Goal: Obtain resource: Obtain resource

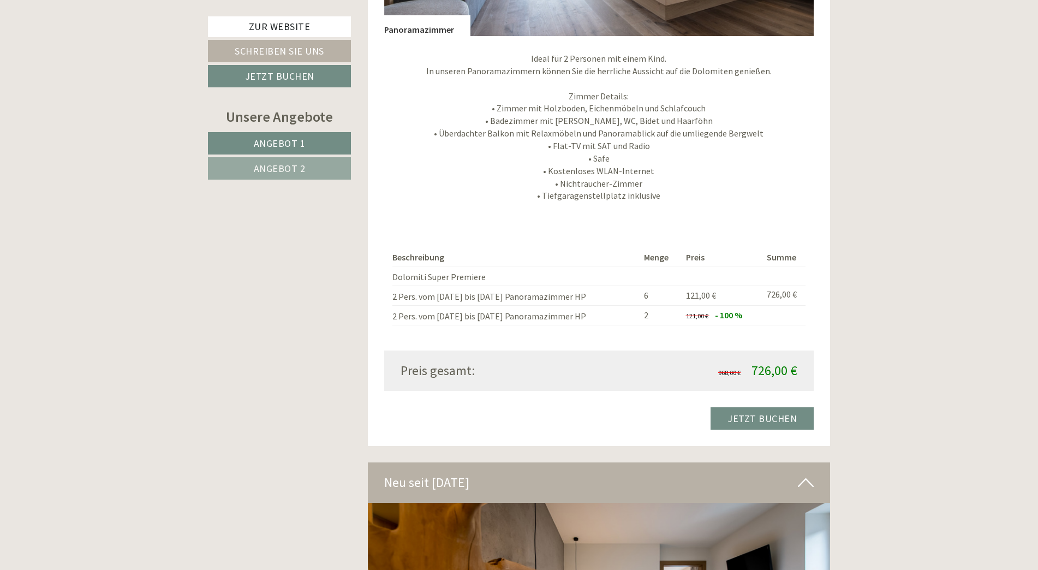
scroll to position [1965, 0]
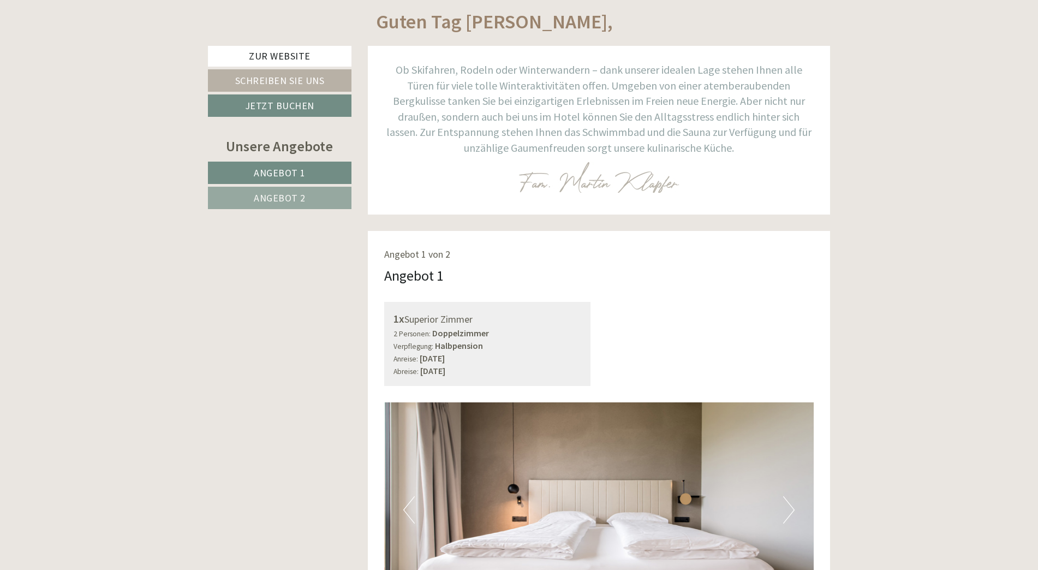
scroll to position [546, 0]
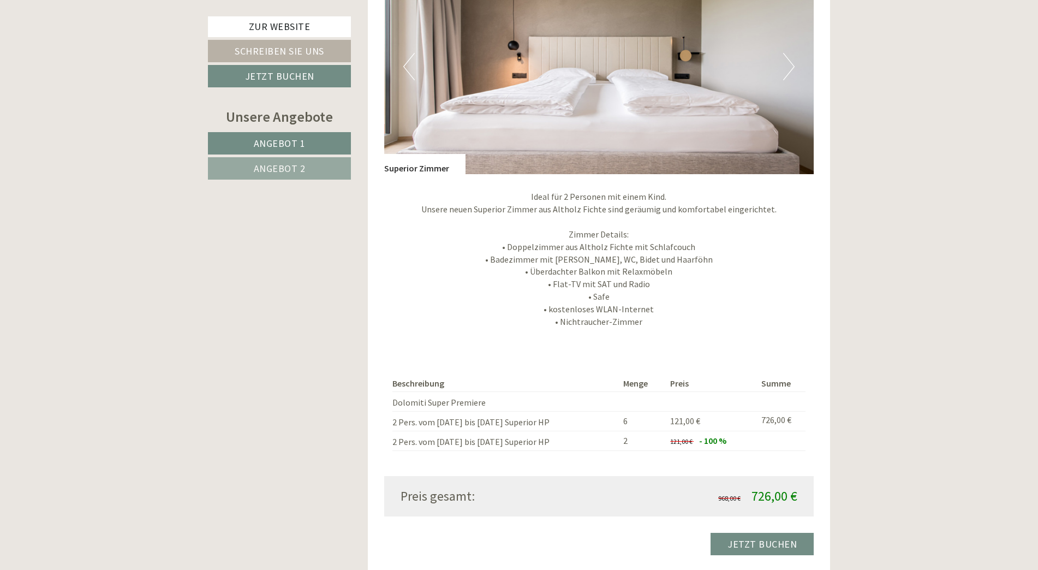
scroll to position [1310, 0]
